Goal: Task Accomplishment & Management: Manage account settings

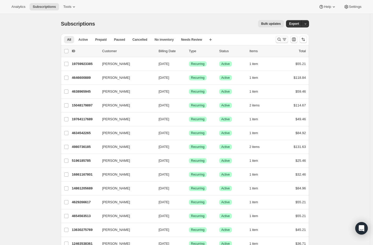
click at [281, 38] on icon "Search and filter results" at bounding box center [279, 39] width 5 height 5
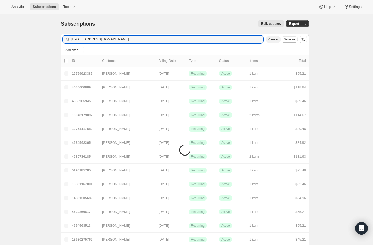
type input "[EMAIL_ADDRESS][DOMAIN_NAME]"
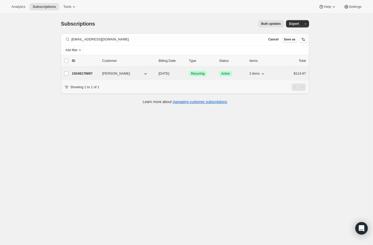
click at [82, 75] on p "15048179897" at bounding box center [85, 73] width 26 height 5
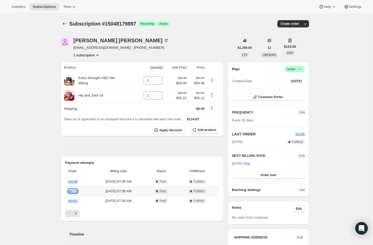
click at [75, 190] on link "89779" at bounding box center [72, 191] width 9 height 4
click at [160, 80] on icon at bounding box center [158, 82] width 5 height 5
type input "0"
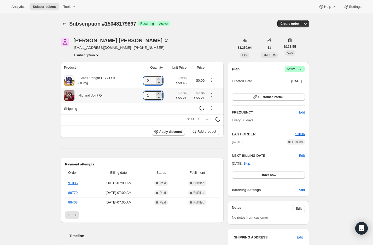
click at [160, 94] on icon at bounding box center [159, 93] width 2 height 1
type input "2"
click at [159, 79] on icon at bounding box center [157, 79] width 5 height 5
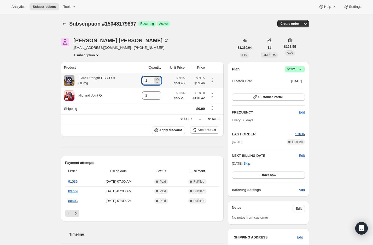
click at [159, 79] on icon at bounding box center [157, 79] width 5 height 5
type input "2"
